Goal: Task Accomplishment & Management: Complete application form

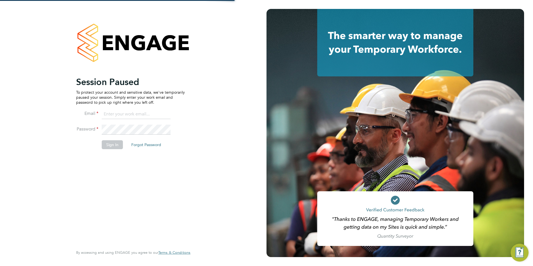
type input "[PERSON_NAME][EMAIL_ADDRESS][PERSON_NAME][DOMAIN_NAME]"
click at [116, 143] on button "Sign In" at bounding box center [112, 144] width 21 height 9
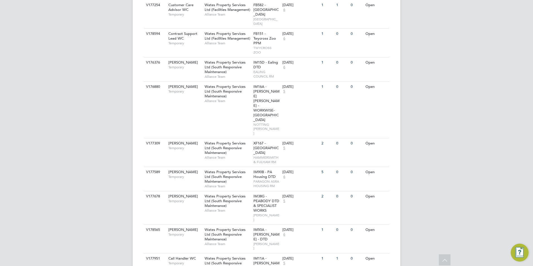
scroll to position [706, 0]
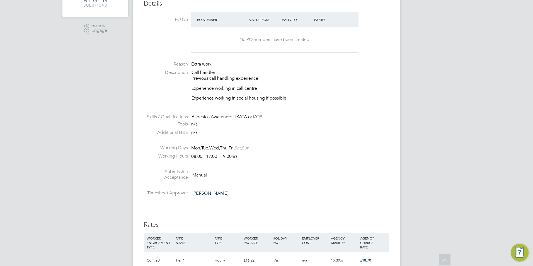
scroll to position [279, 0]
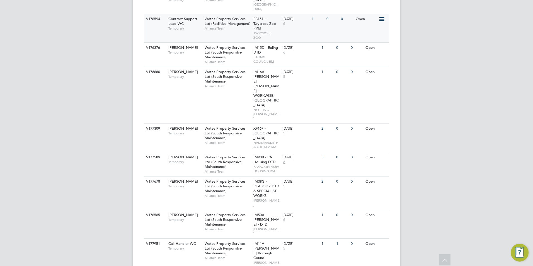
scroll to position [734, 0]
